Goal: Information Seeking & Learning: Learn about a topic

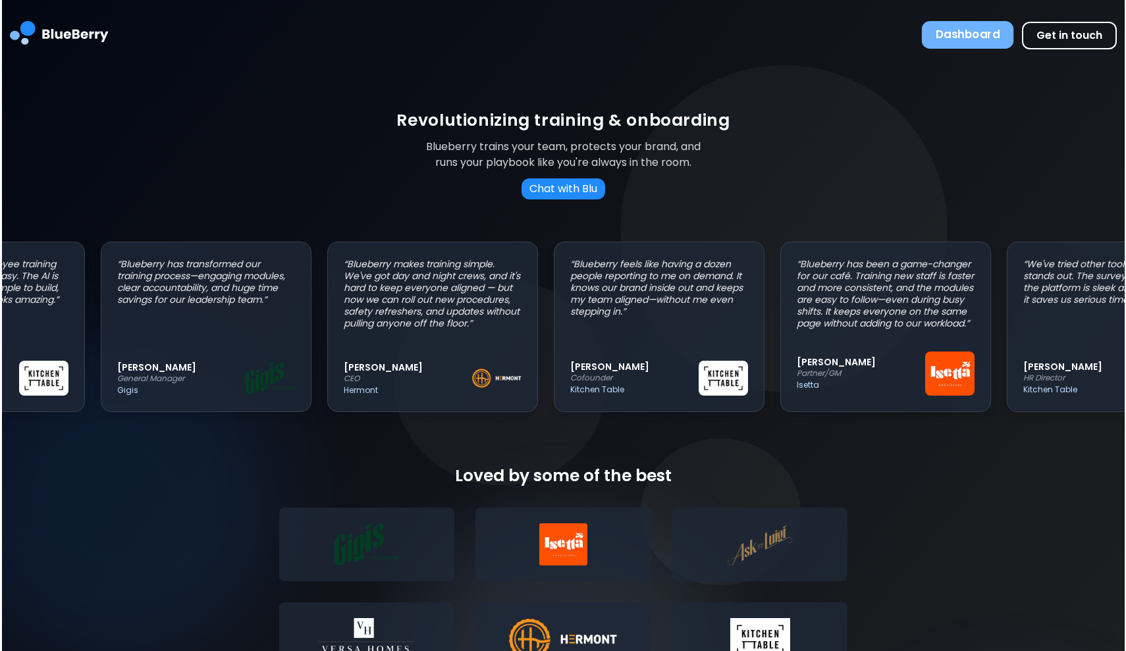
scroll to position [0, 140]
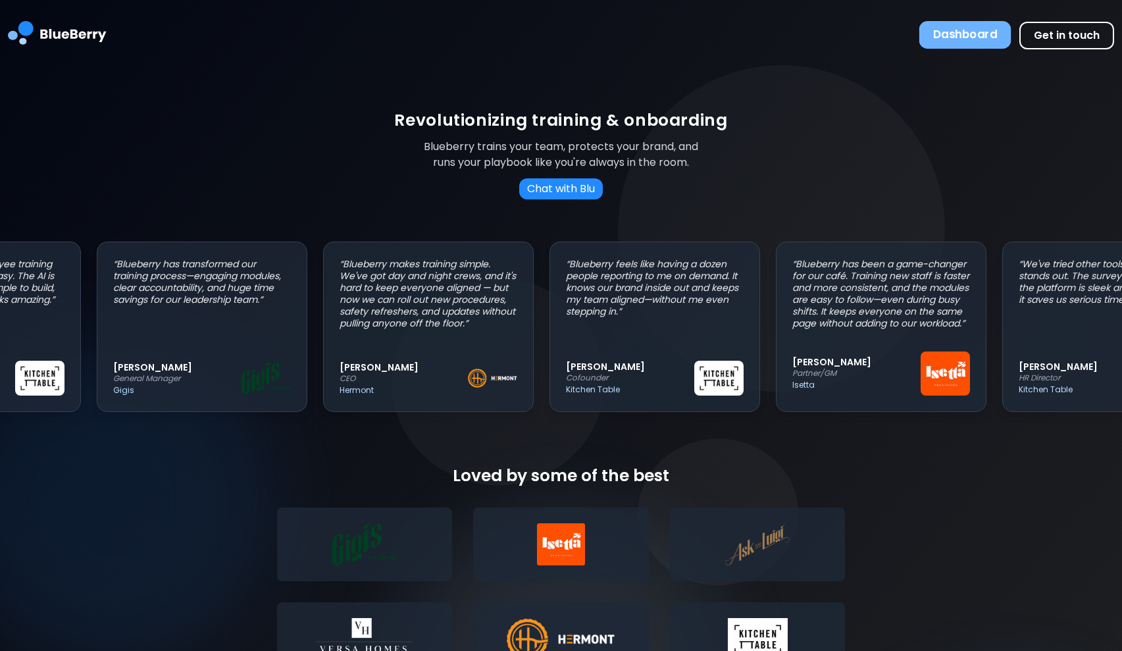
click at [929, 40] on button "Dashboard" at bounding box center [966, 35] width 92 height 28
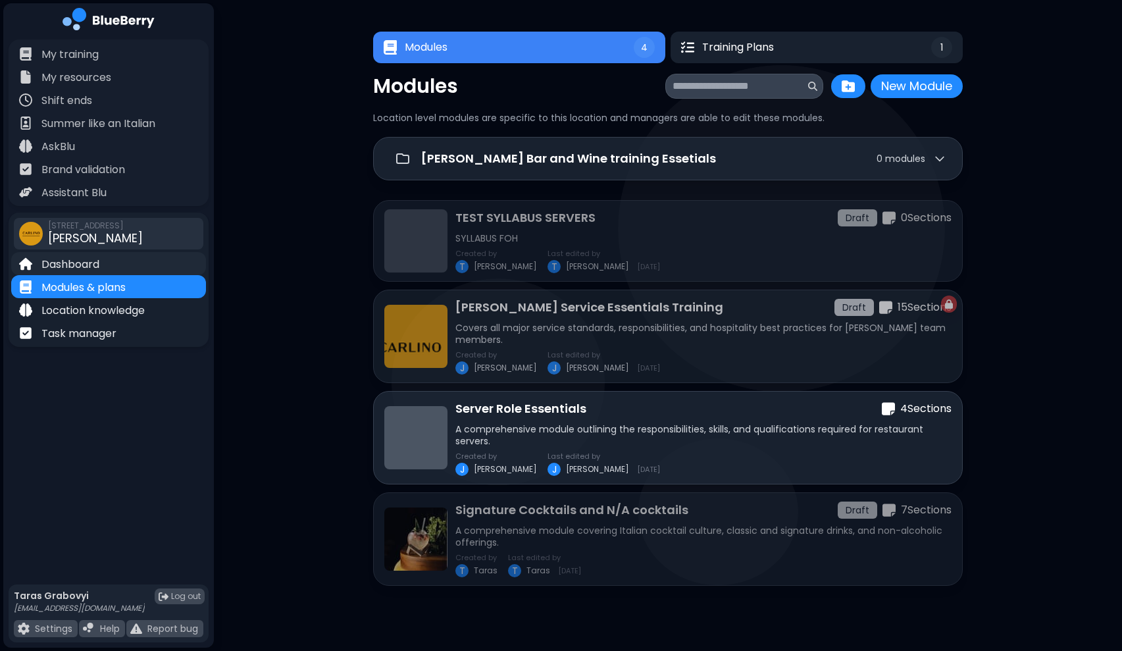
click at [101, 264] on div "Dashboard" at bounding box center [108, 263] width 195 height 23
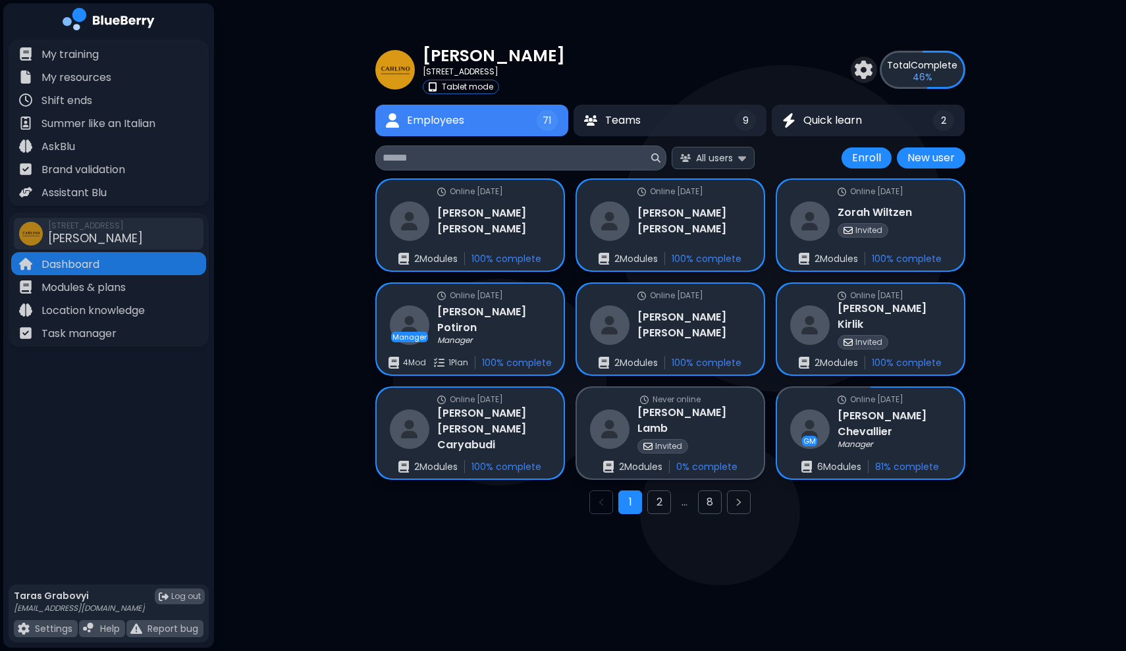
click at [549, 120] on span "71" at bounding box center [546, 121] width 9 height 12
click at [89, 172] on p "Brand validation" at bounding box center [83, 170] width 84 height 16
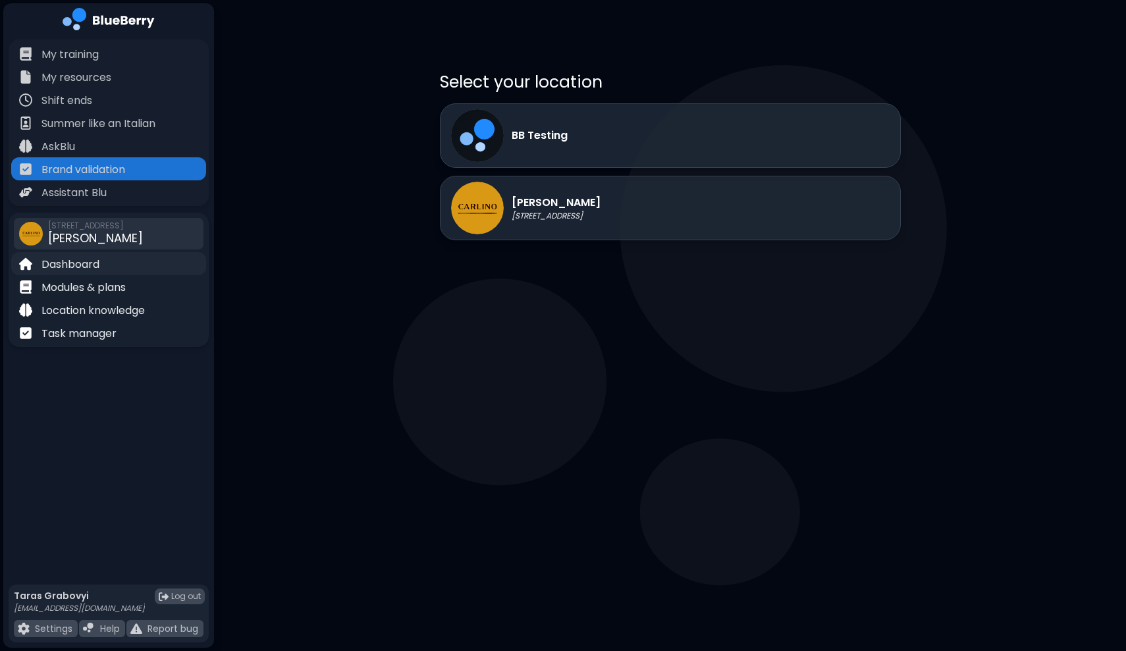
click at [88, 265] on p "Dashboard" at bounding box center [70, 265] width 58 height 16
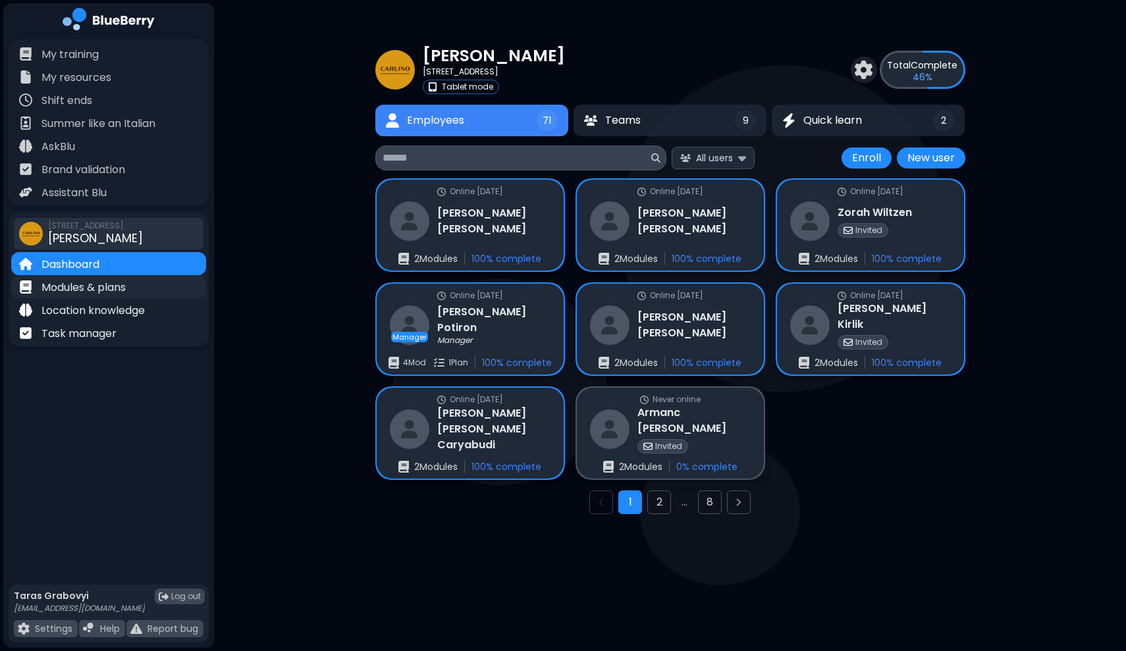
click at [95, 280] on p "Modules & plans" at bounding box center [83, 288] width 84 height 16
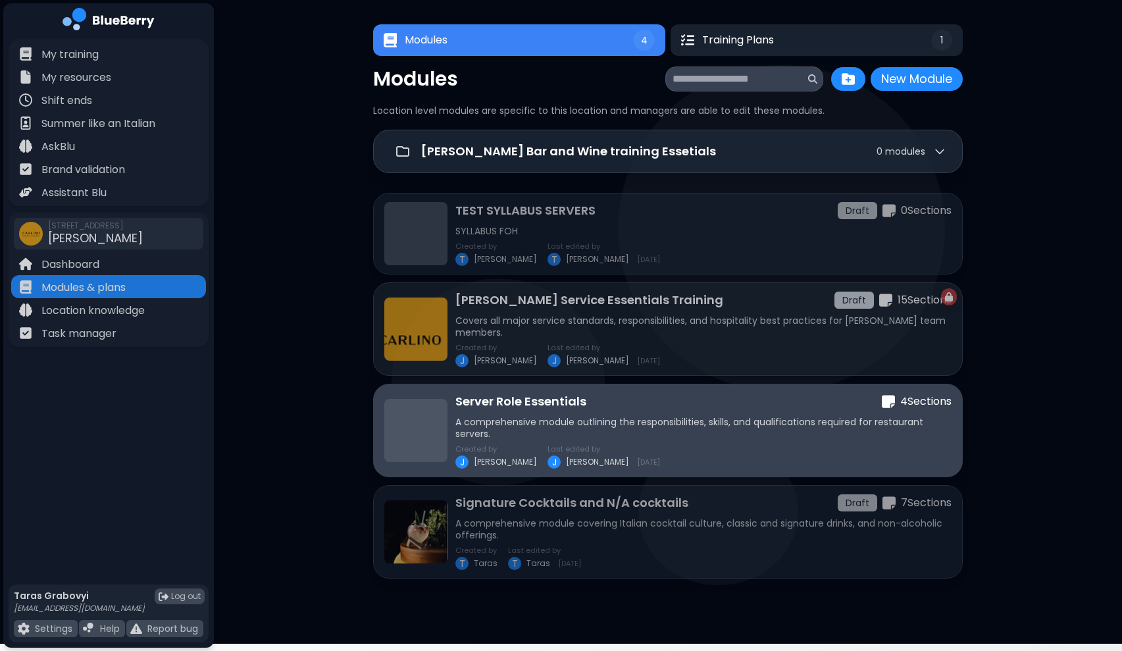
scroll to position [8, 0]
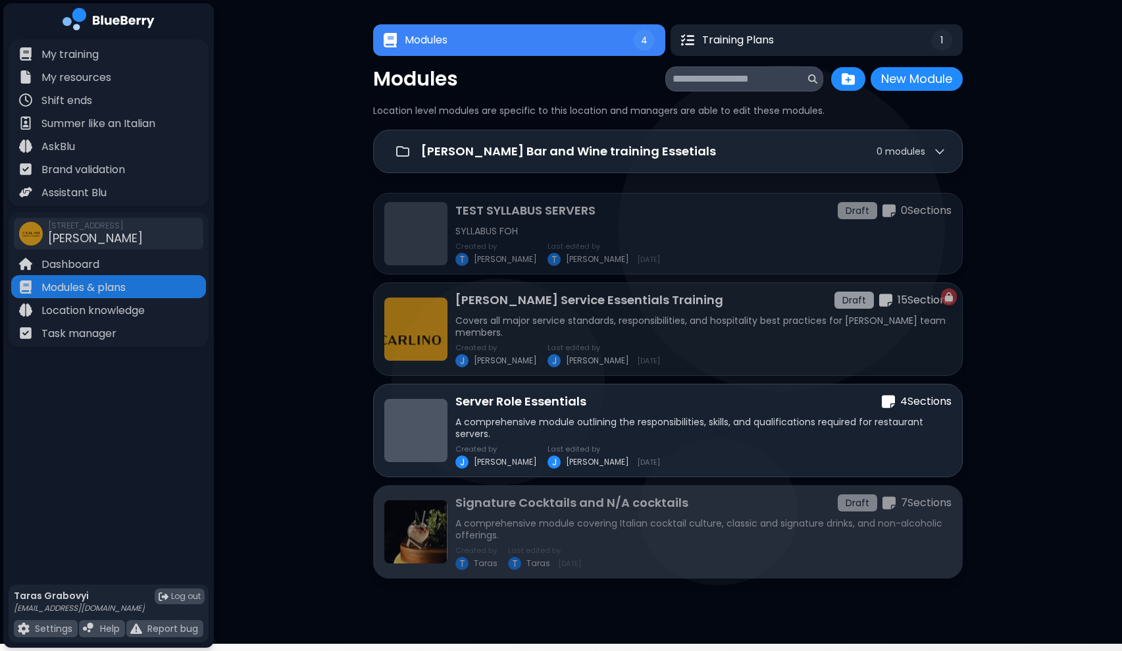
click at [619, 527] on p "A comprehensive module covering Italian cocktail culture, classic and signature…" at bounding box center [703, 529] width 496 height 24
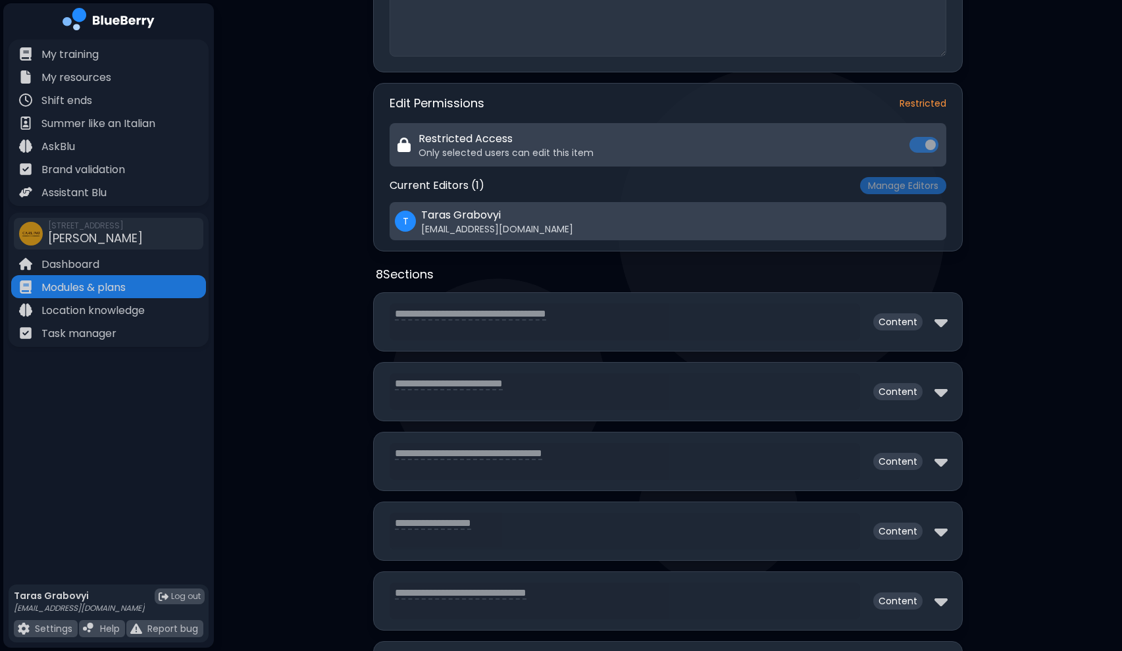
click at [925, 153] on div "Restricted Access Only selected users can edit this item" at bounding box center [668, 144] width 557 height 43
click at [893, 233] on div "T [PERSON_NAME] [PERSON_NAME][EMAIL_ADDRESS][DOMAIN_NAME]" at bounding box center [668, 221] width 557 height 38
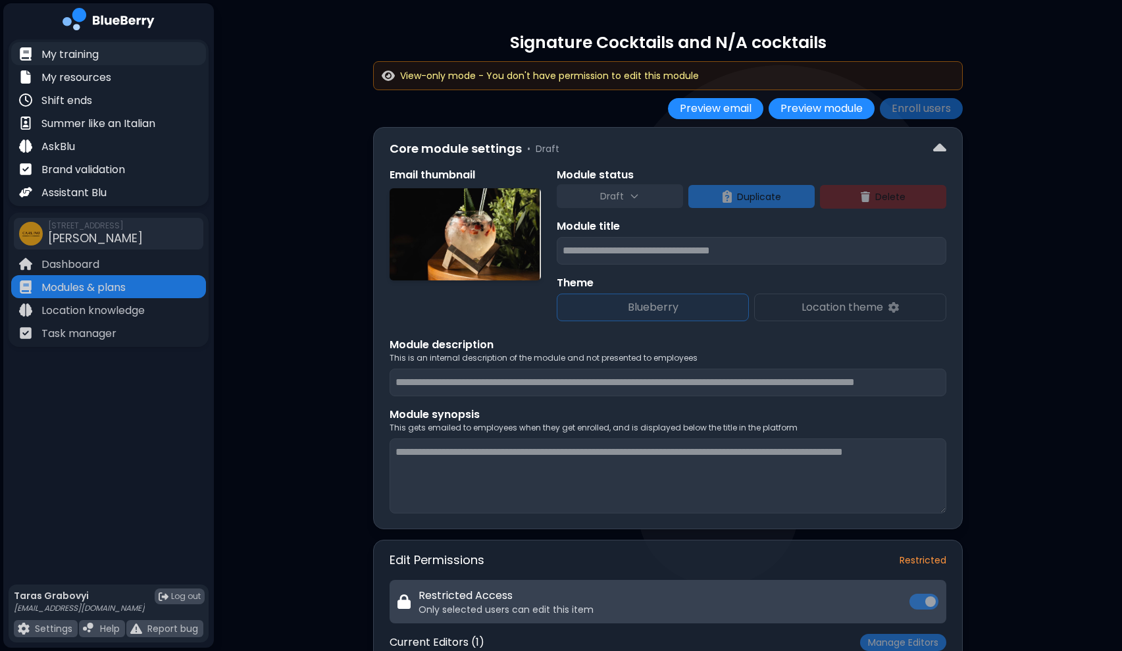
click at [113, 56] on div "My training" at bounding box center [108, 53] width 195 height 23
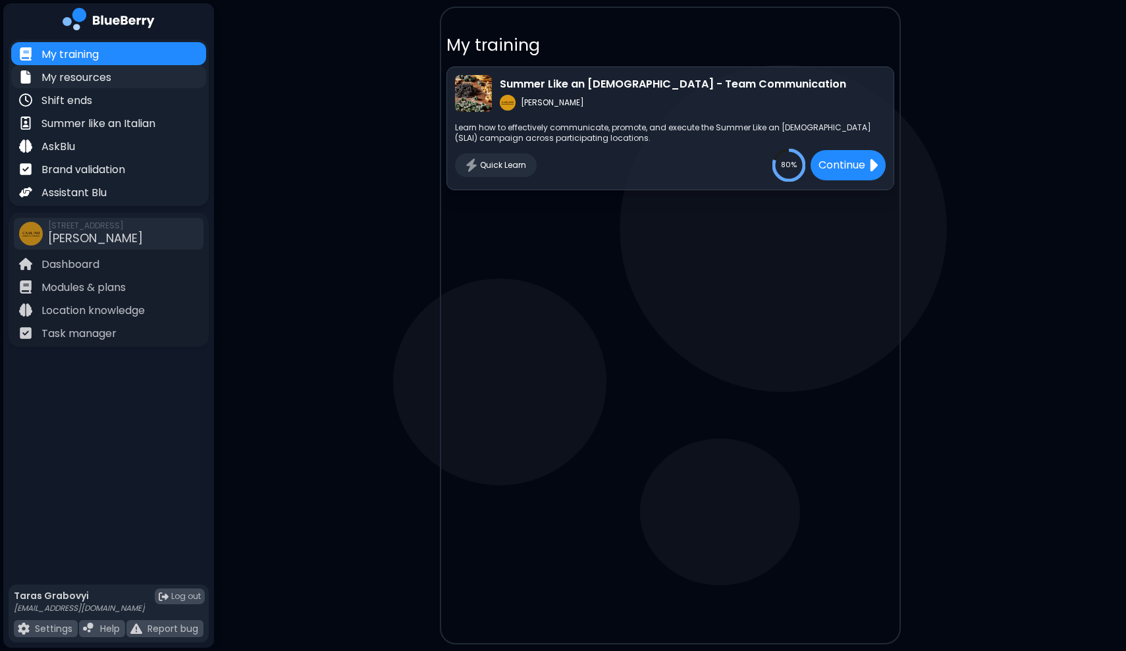
click at [96, 75] on p "My resources" at bounding box center [76, 78] width 70 height 16
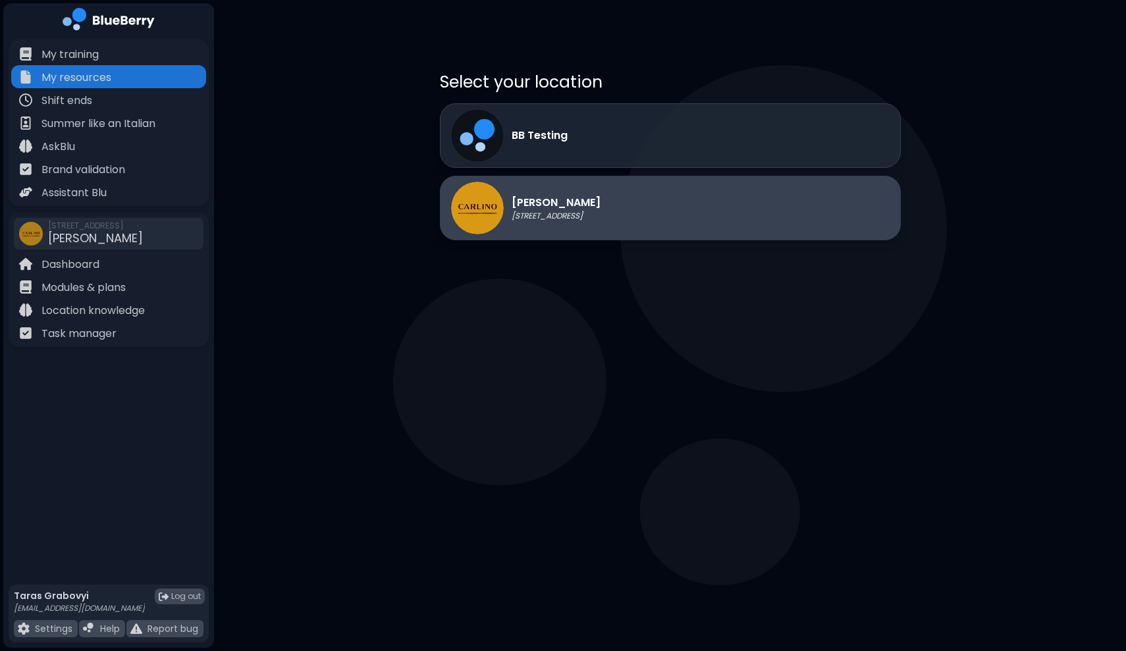
click at [475, 211] on img at bounding box center [477, 208] width 53 height 53
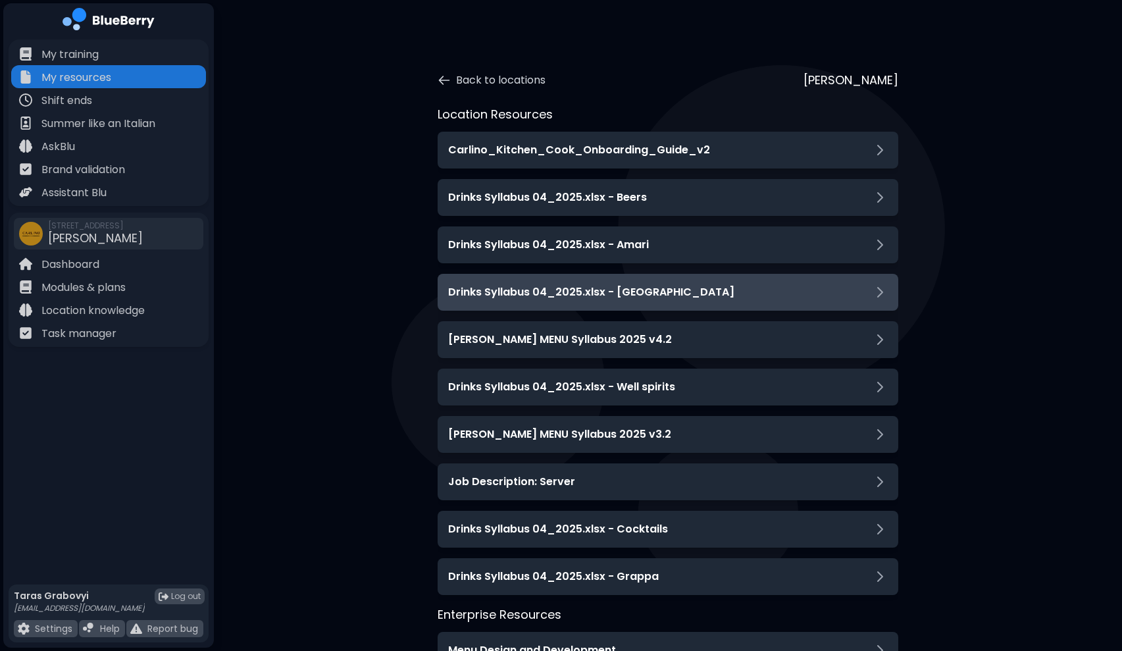
click at [634, 301] on div "Drinks Syllabus 04_2025.xlsx - [GEOGRAPHIC_DATA]" at bounding box center [668, 292] width 461 height 37
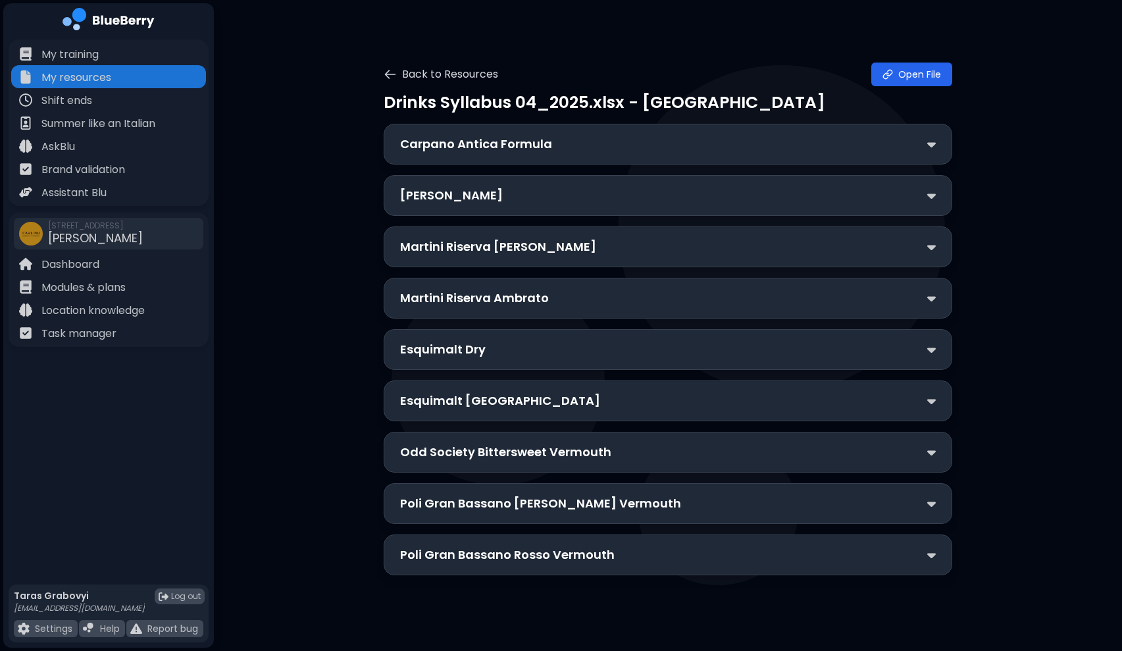
scroll to position [16, 0]
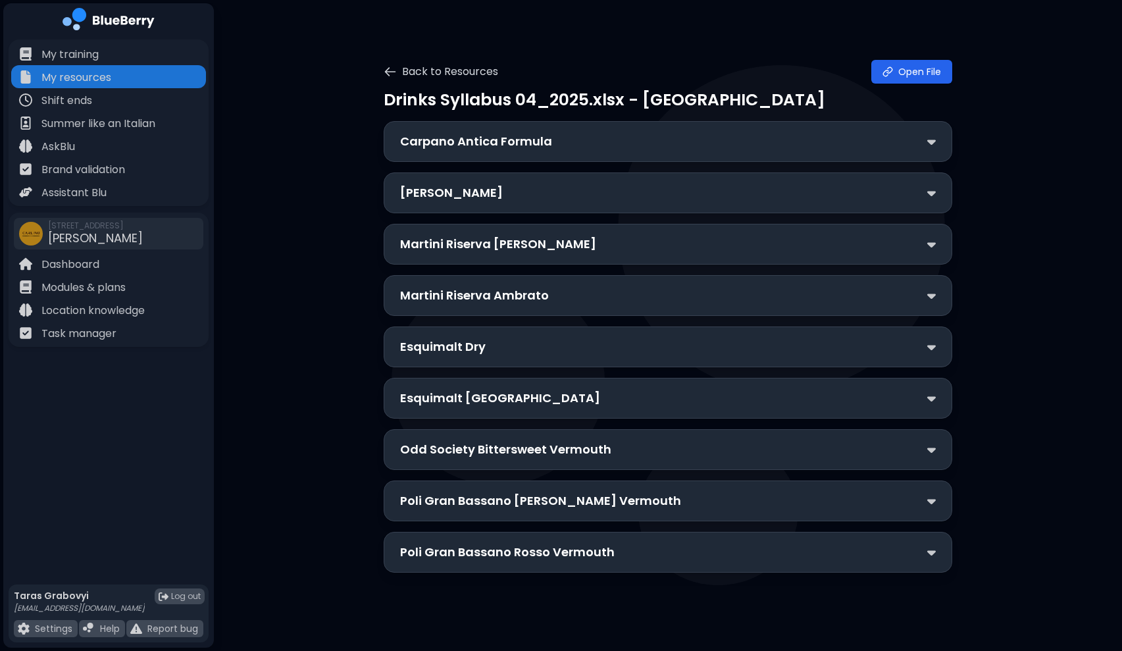
click at [627, 296] on div "Martini Riserva Ambrato" at bounding box center [668, 295] width 536 height 18
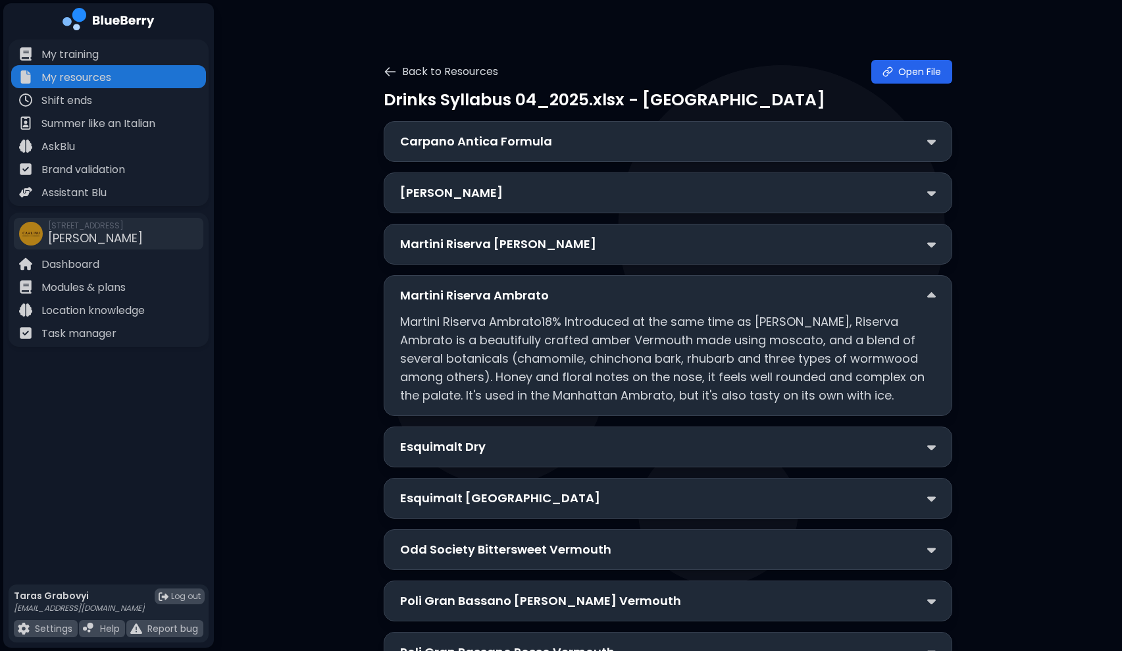
click at [627, 296] on div "Martini Riserva Ambrato" at bounding box center [668, 295] width 536 height 18
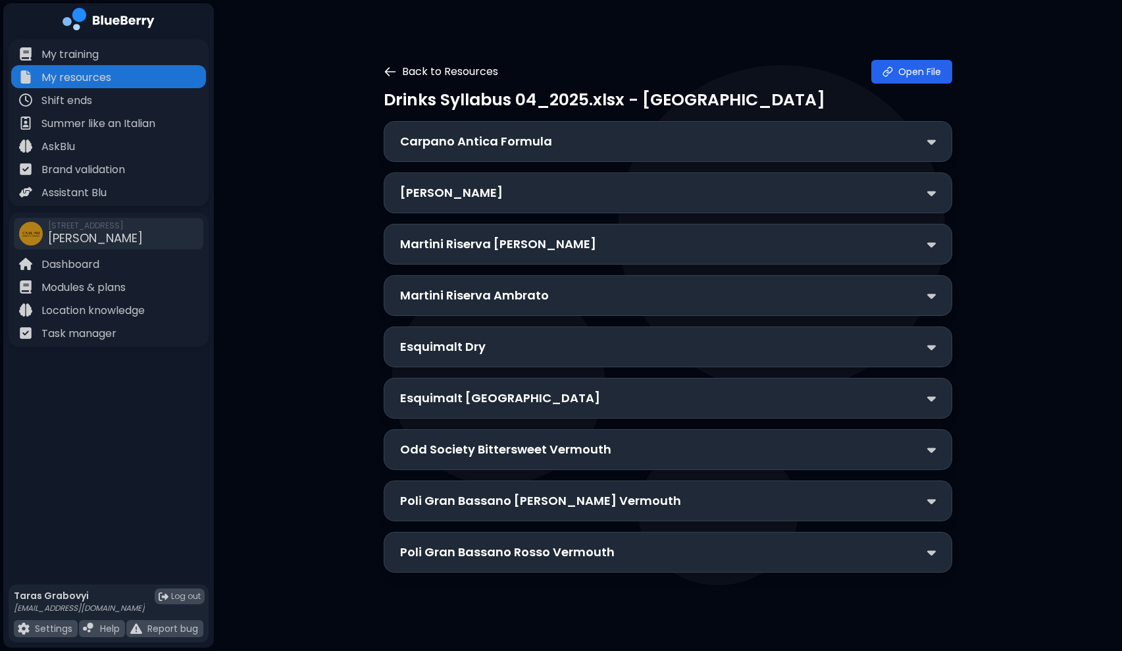
click at [397, 66] on button "Back to Resources" at bounding box center [441, 72] width 115 height 16
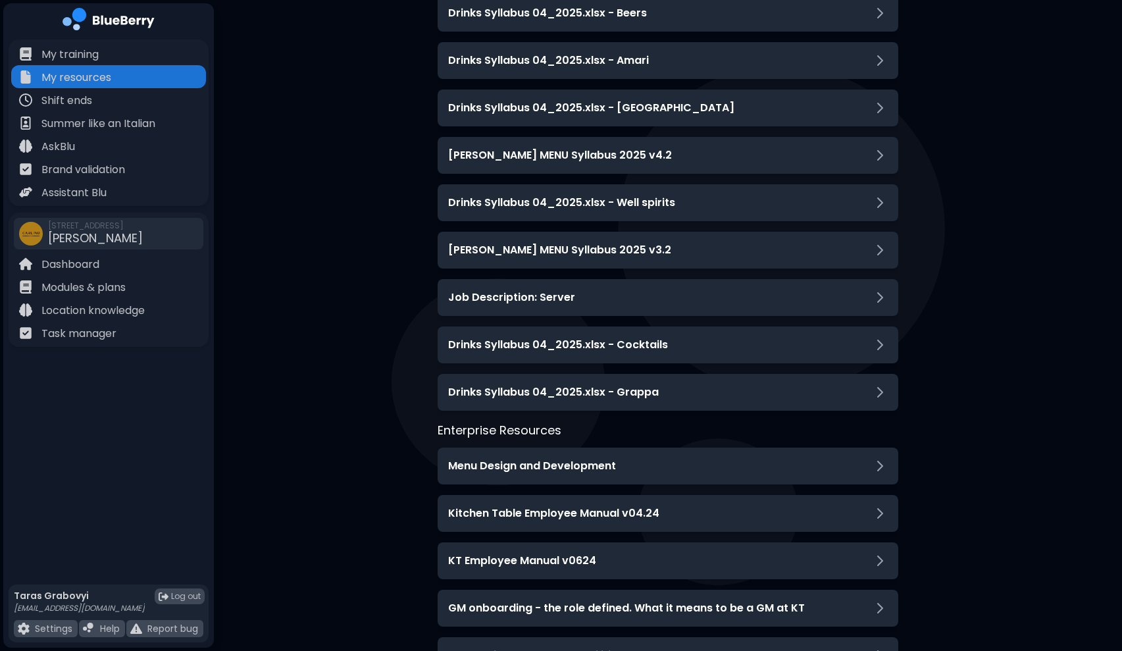
scroll to position [188, 0]
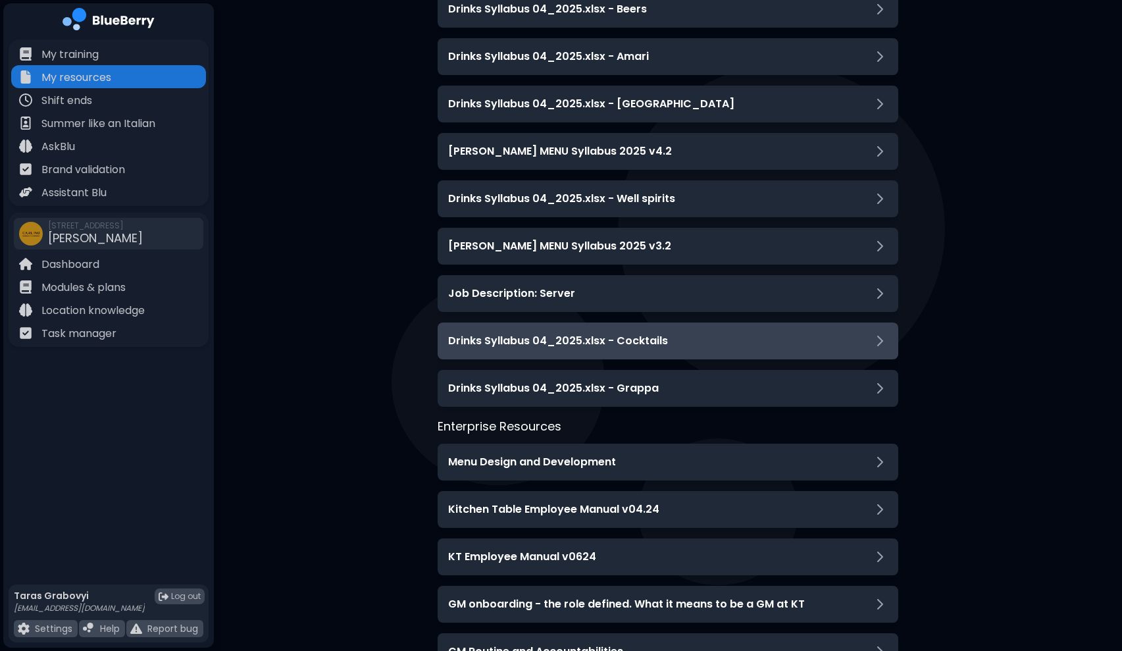
click at [659, 358] on div "Drinks Syllabus 04_2025.xlsx - Cocktails" at bounding box center [668, 341] width 461 height 37
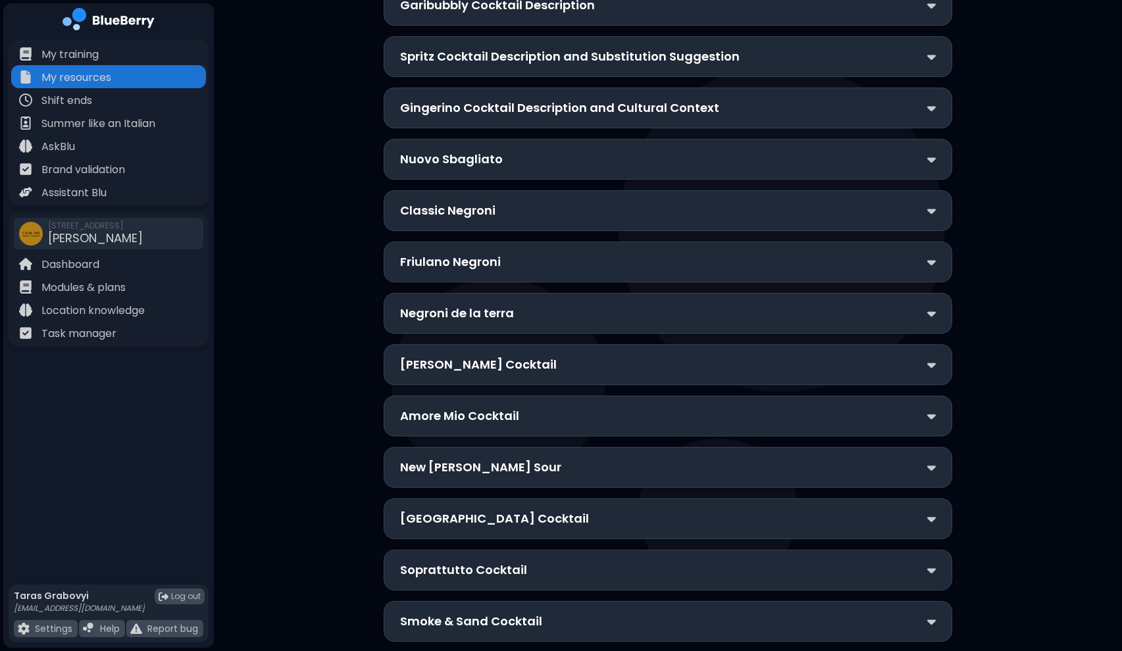
scroll to position [309, 0]
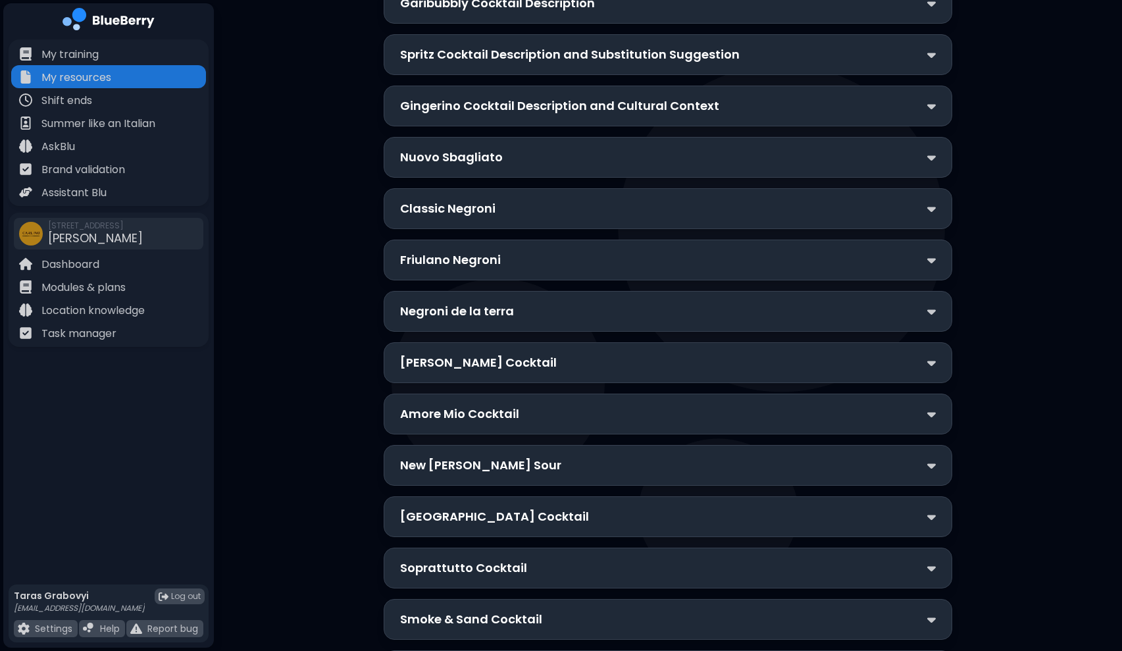
click at [547, 360] on div "[PERSON_NAME] Cocktail" at bounding box center [668, 362] width 536 height 18
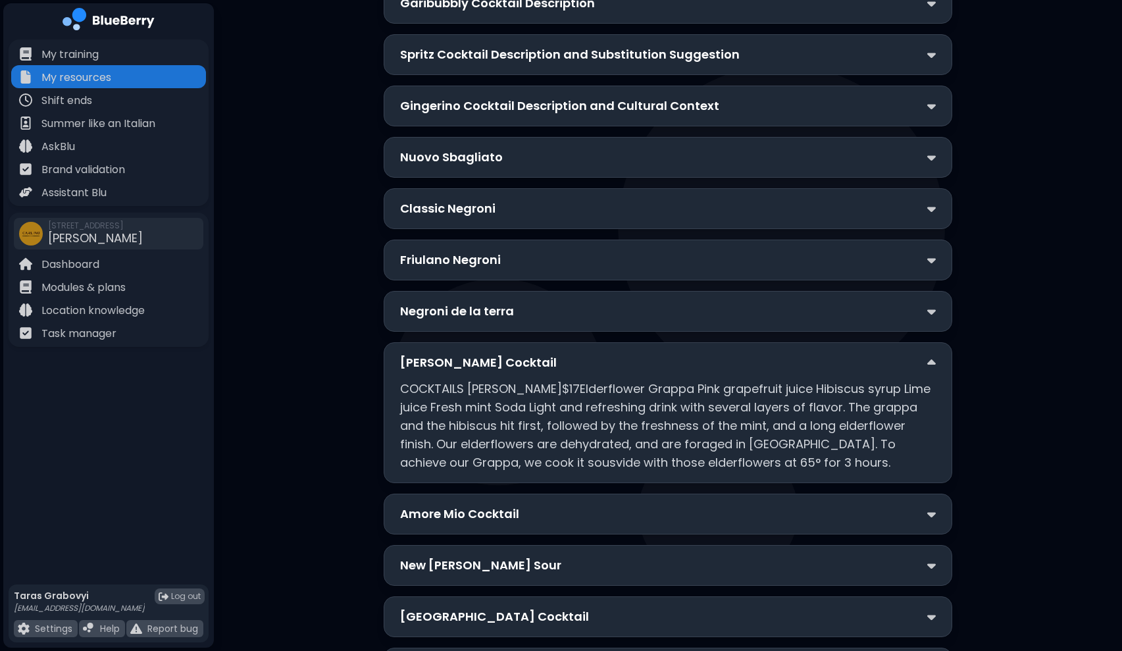
click at [715, 446] on p "COCKTAILS [PERSON_NAME]$17Elderflower Grappa Pink grapefruit juice Hibiscus syr…" at bounding box center [668, 426] width 536 height 92
click at [679, 517] on div "Amore Mio Cocktail" at bounding box center [668, 514] width 536 height 18
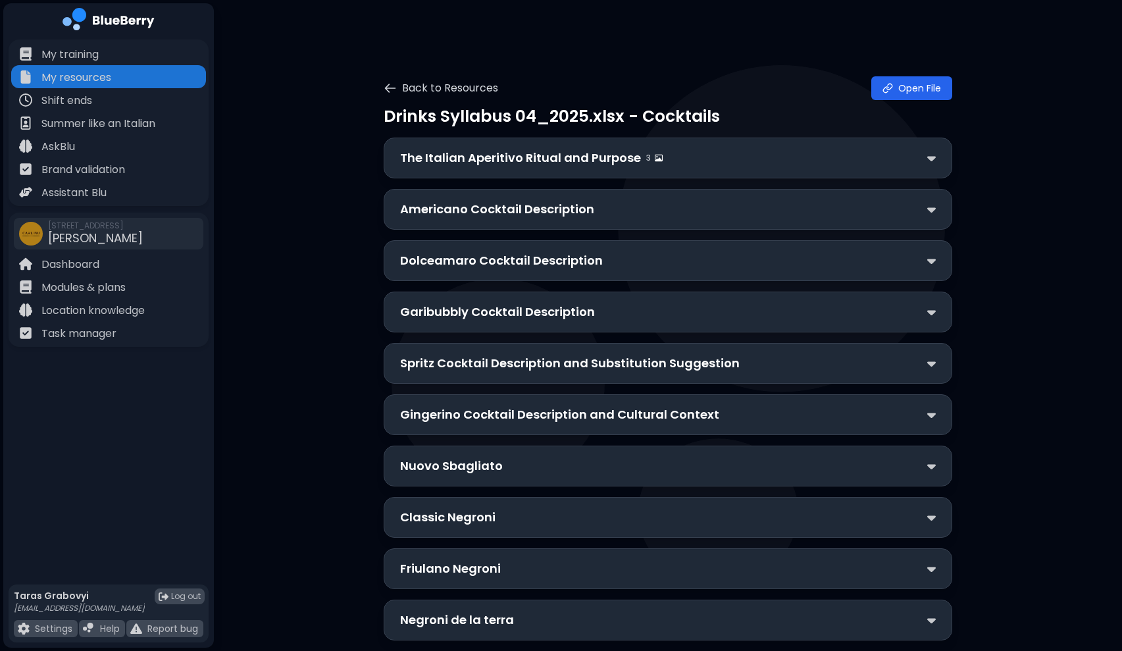
scroll to position [0, 0]
click at [117, 286] on p "Modules & plans" at bounding box center [83, 288] width 84 height 16
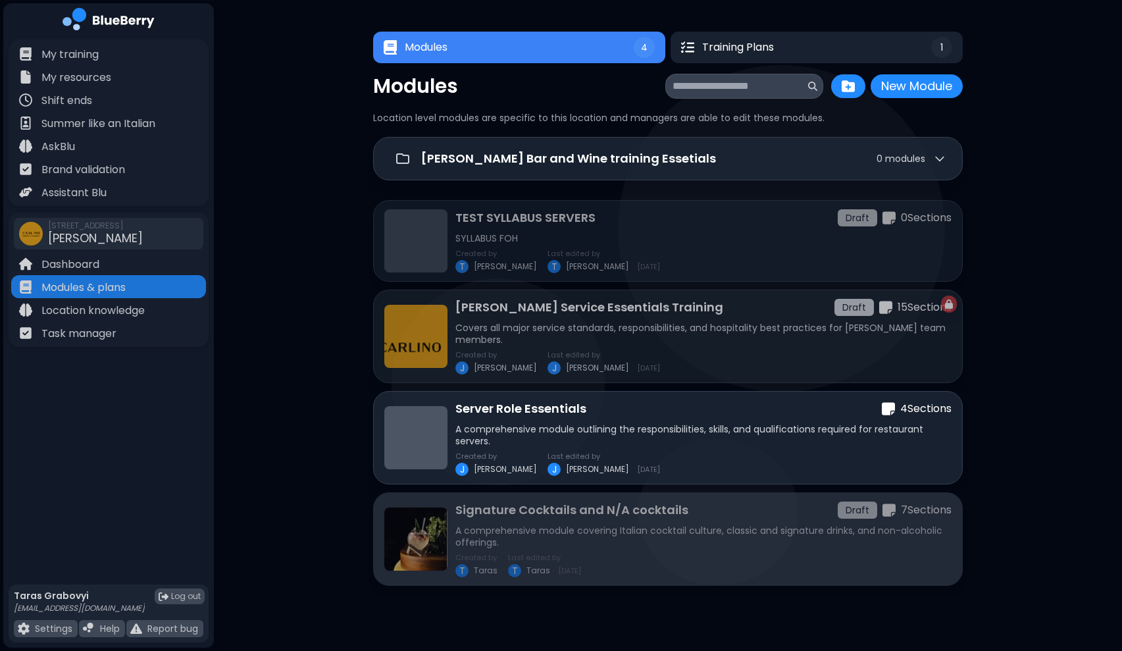
click at [924, 510] on p "7 Section s" at bounding box center [926, 510] width 51 height 16
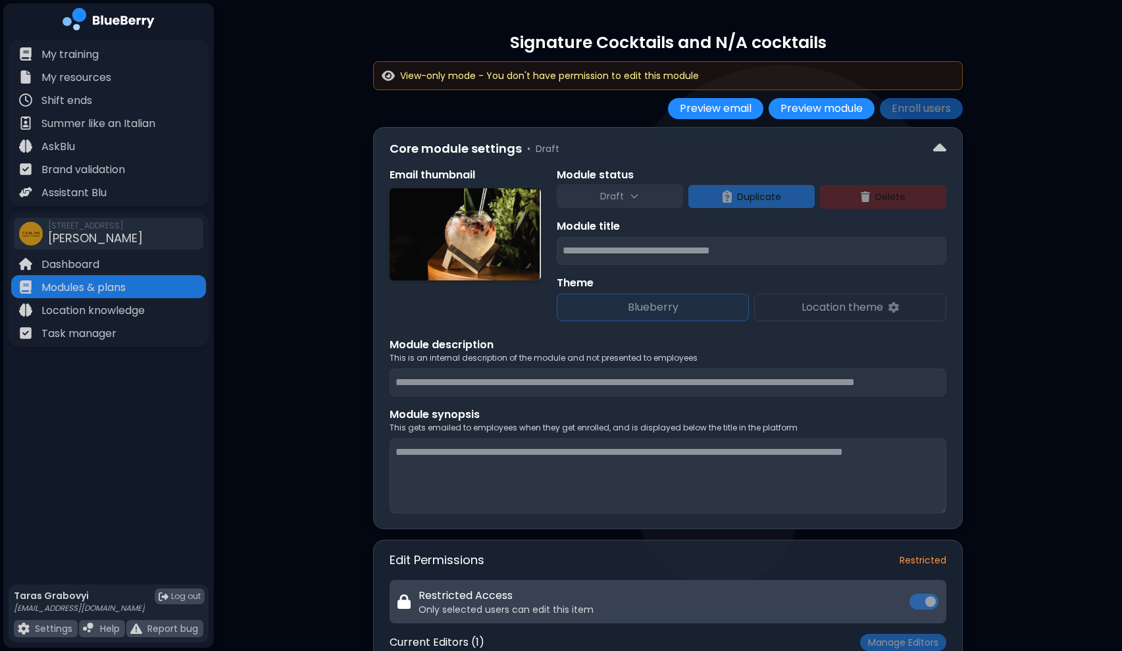
click at [619, 201] on p "Draft" at bounding box center [612, 196] width 24 height 12
